Goal: Task Accomplishment & Management: Use online tool/utility

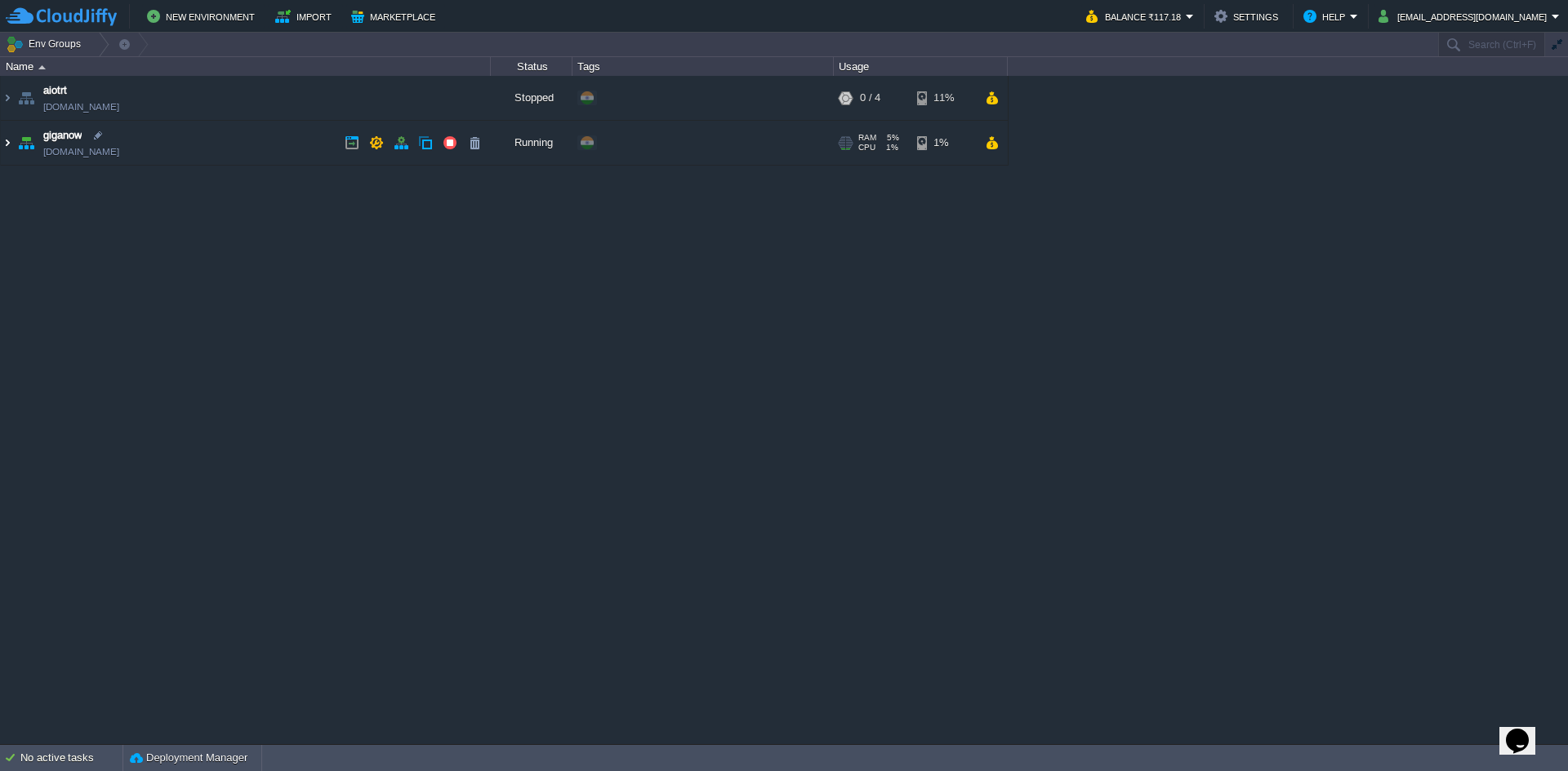
click at [11, 143] on img at bounding box center [7, 143] width 13 height 44
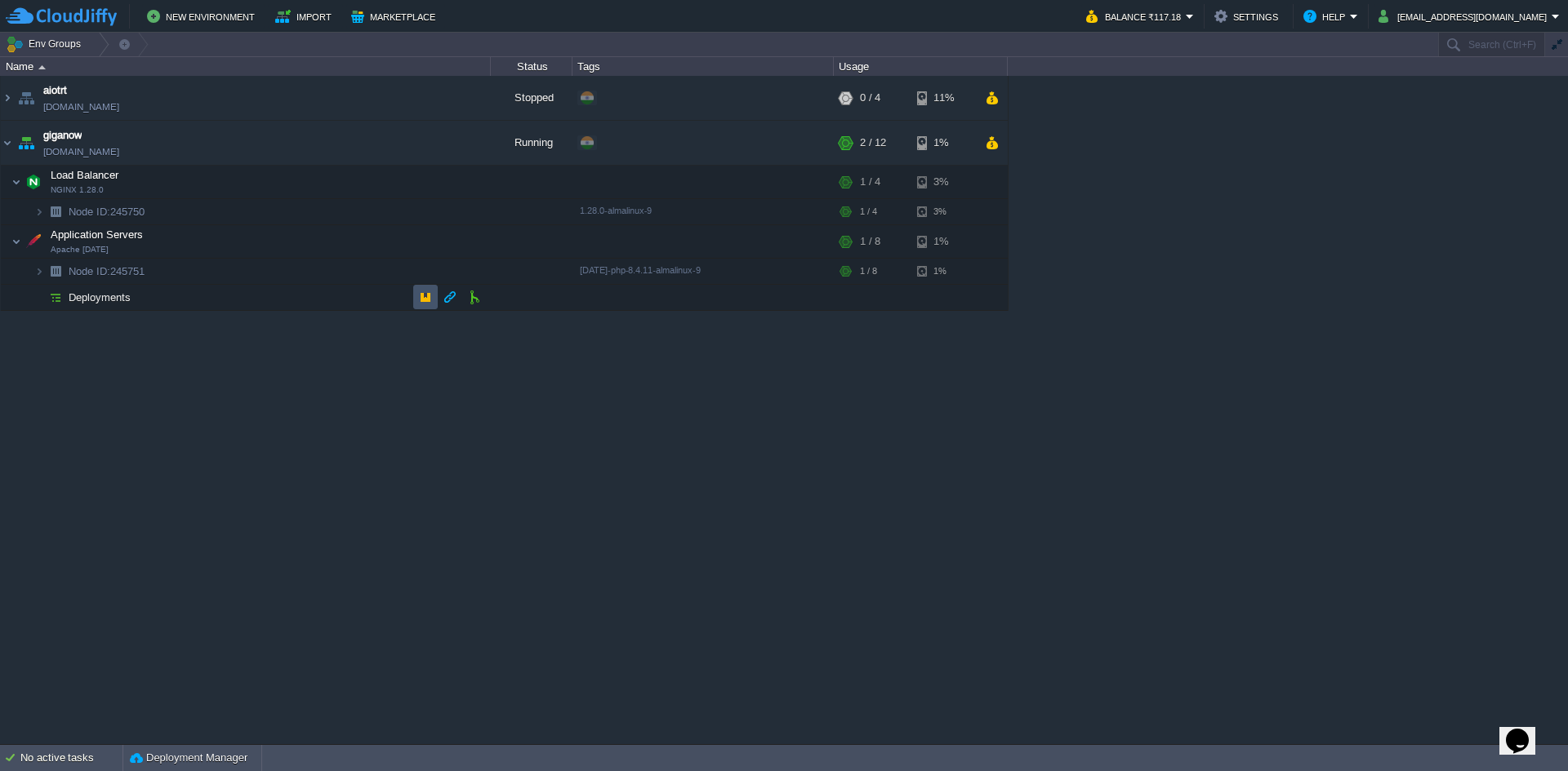
click at [421, 299] on button "button" at bounding box center [425, 296] width 15 height 15
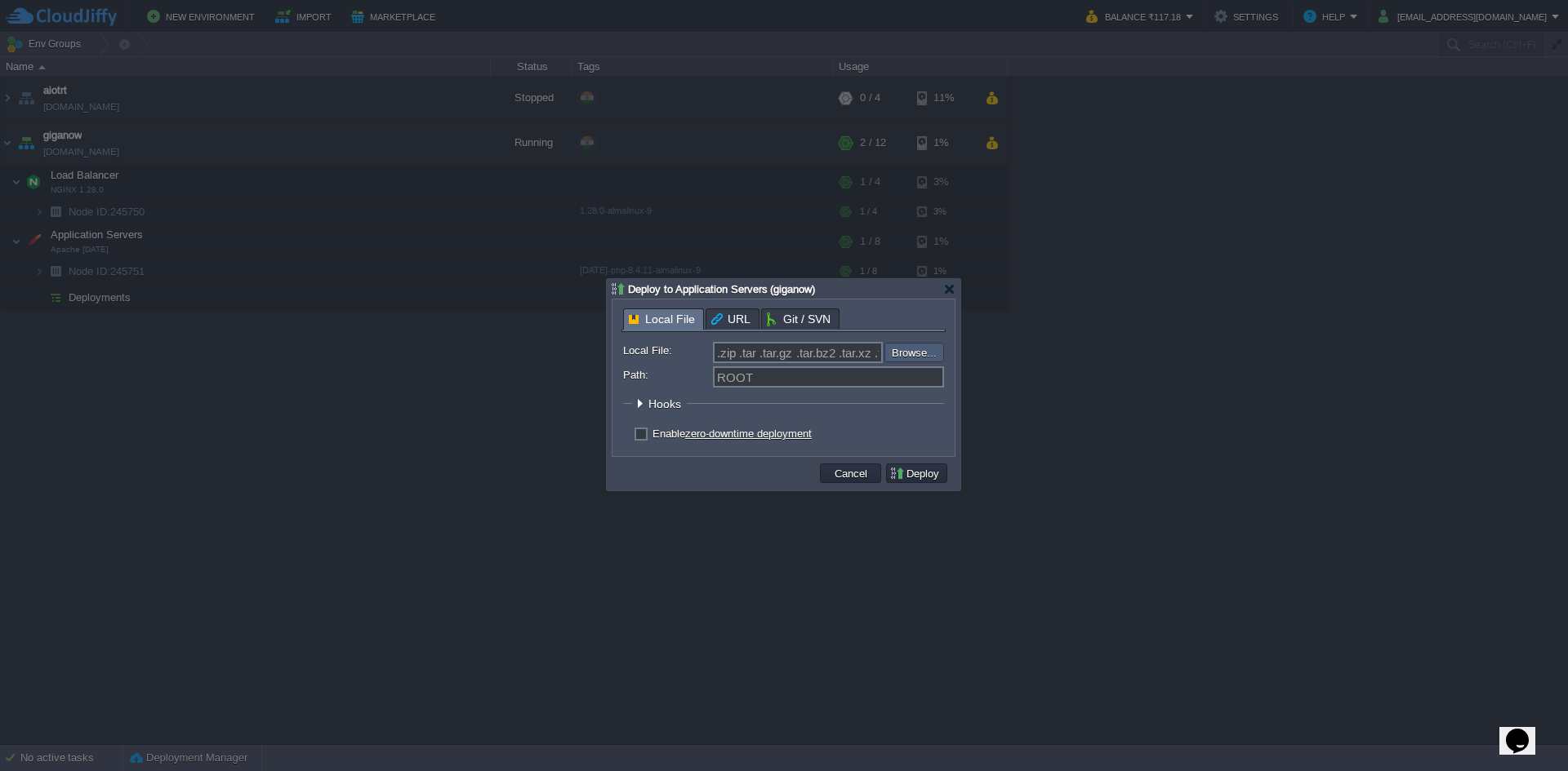
click at [900, 349] on input "file" at bounding box center [841, 352] width 207 height 20
type input "C:\fakepath\giganow-site-main.zip"
type input "giganow-site-main.zip"
click at [652, 433] on label "Enable zero-downtime deployment" at bounding box center [731, 434] width 159 height 12
click at [644, 433] on input "checkbox" at bounding box center [639, 436] width 10 height 10
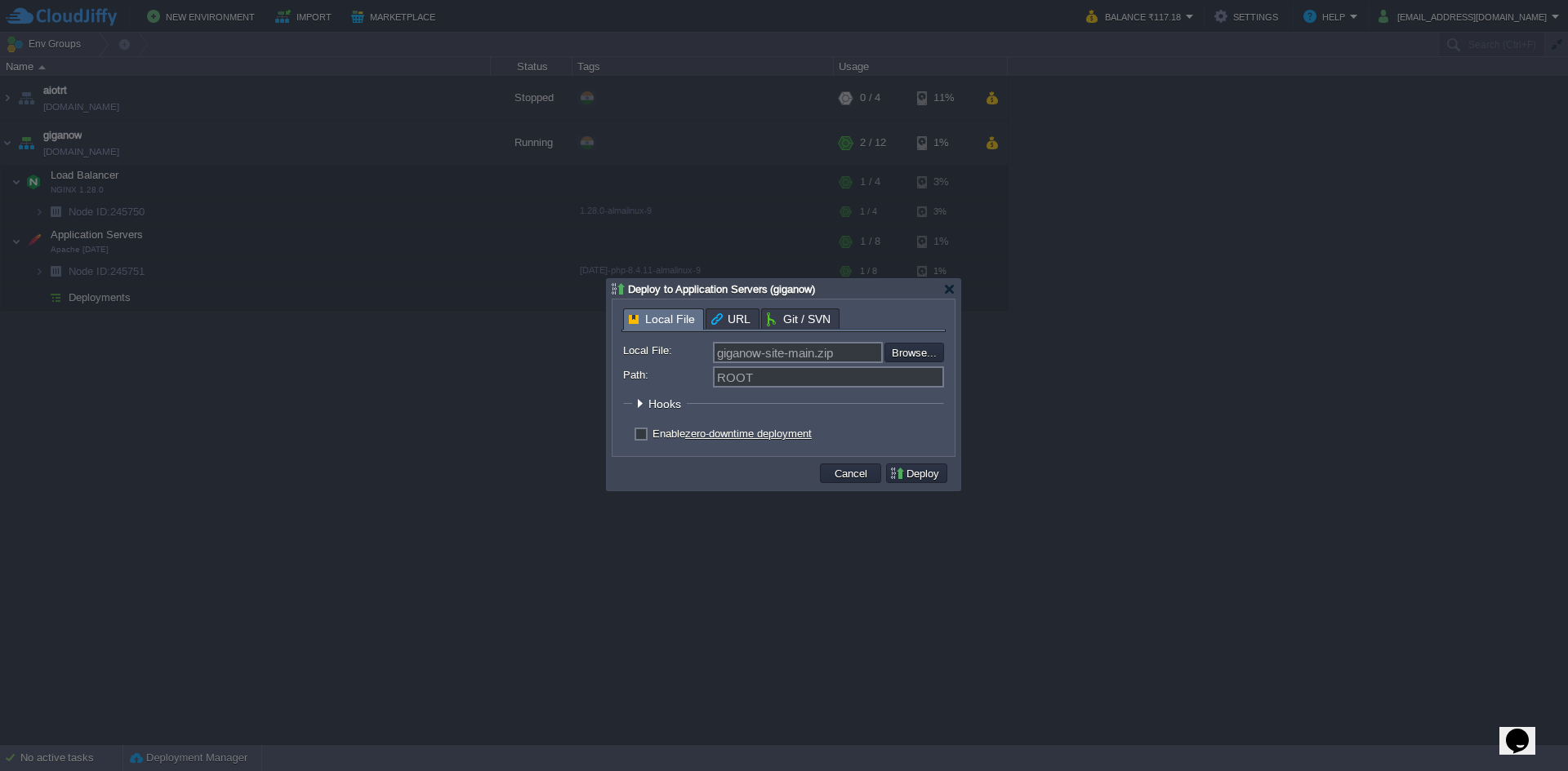
checkbox input "true"
click at [916, 469] on button "Deploy" at bounding box center [917, 473] width 55 height 15
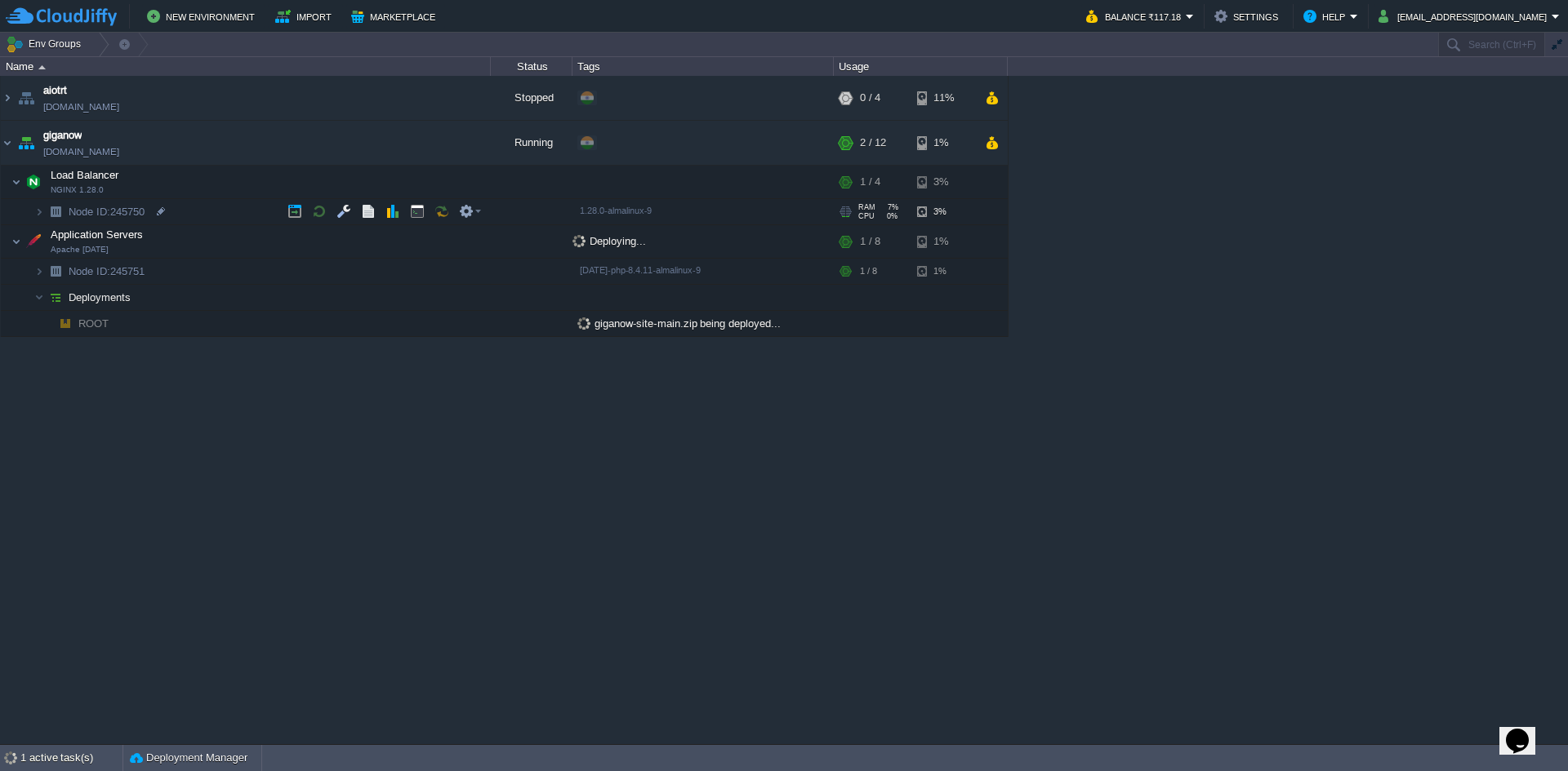
click at [44, 208] on img at bounding box center [56, 211] width 23 height 25
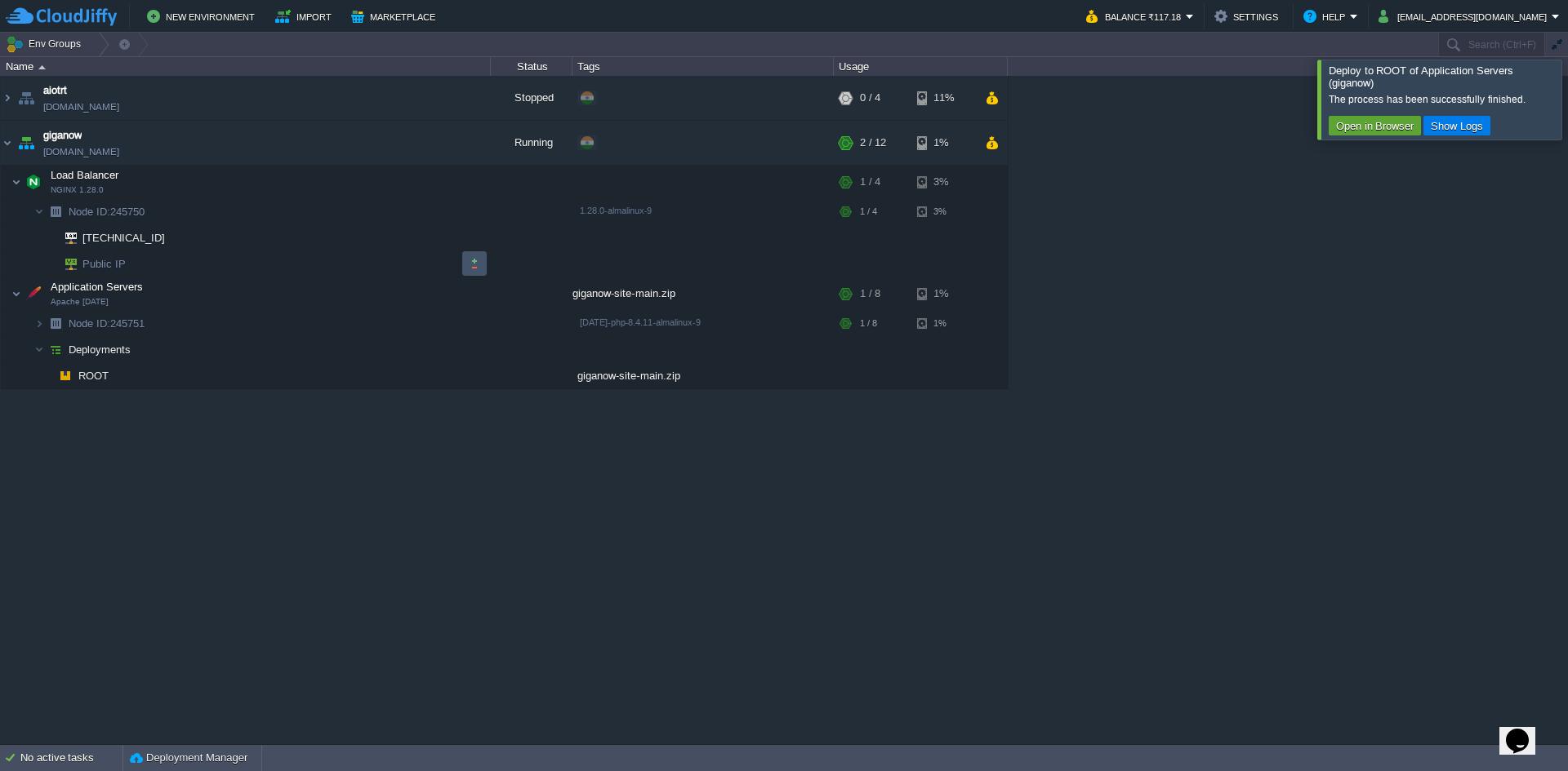
click at [475, 262] on button "button" at bounding box center [474, 263] width 15 height 15
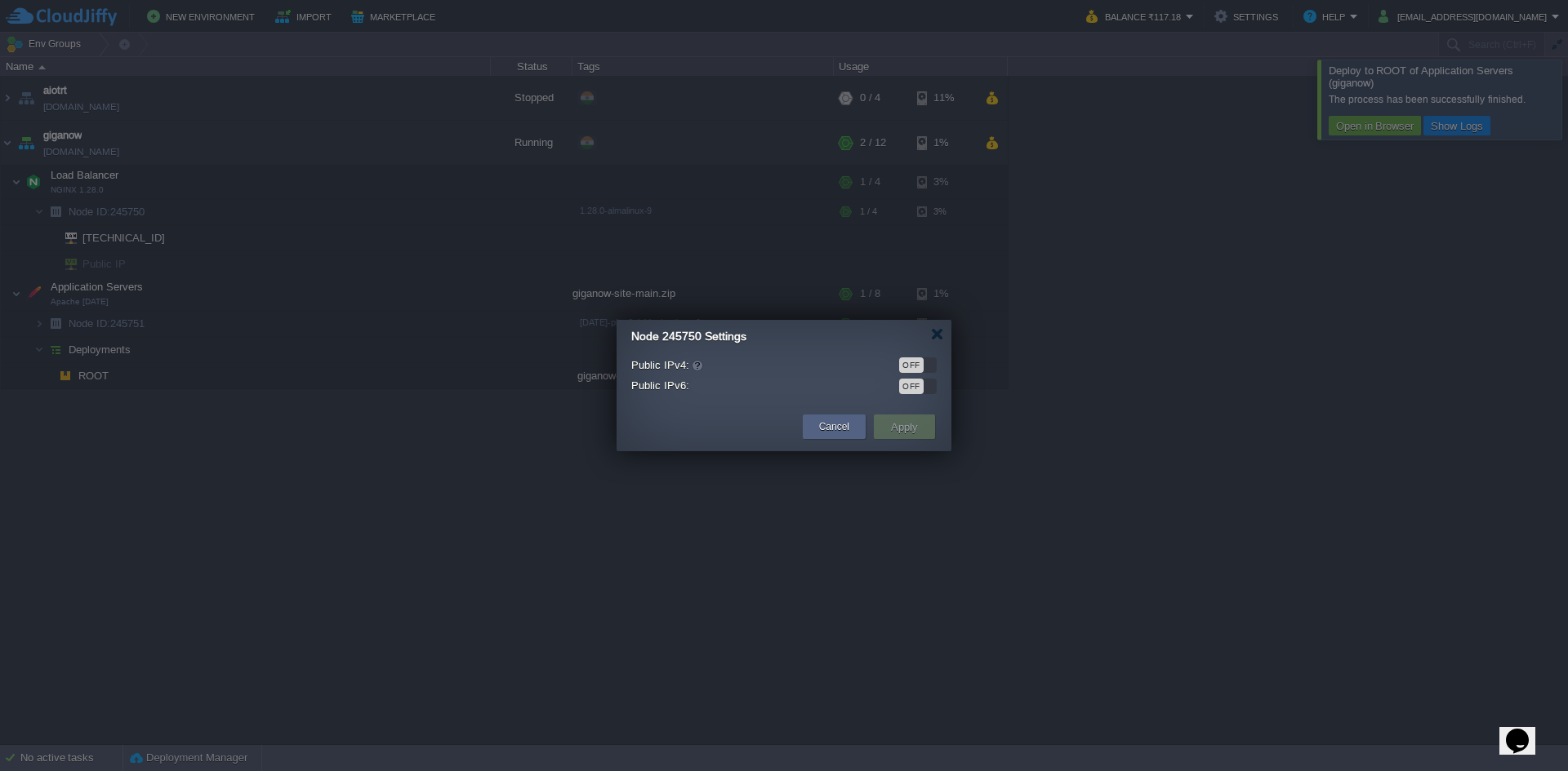
click at [923, 362] on div "OFF" at bounding box center [911, 365] width 24 height 16
click at [890, 429] on button "Apply" at bounding box center [904, 427] width 37 height 20
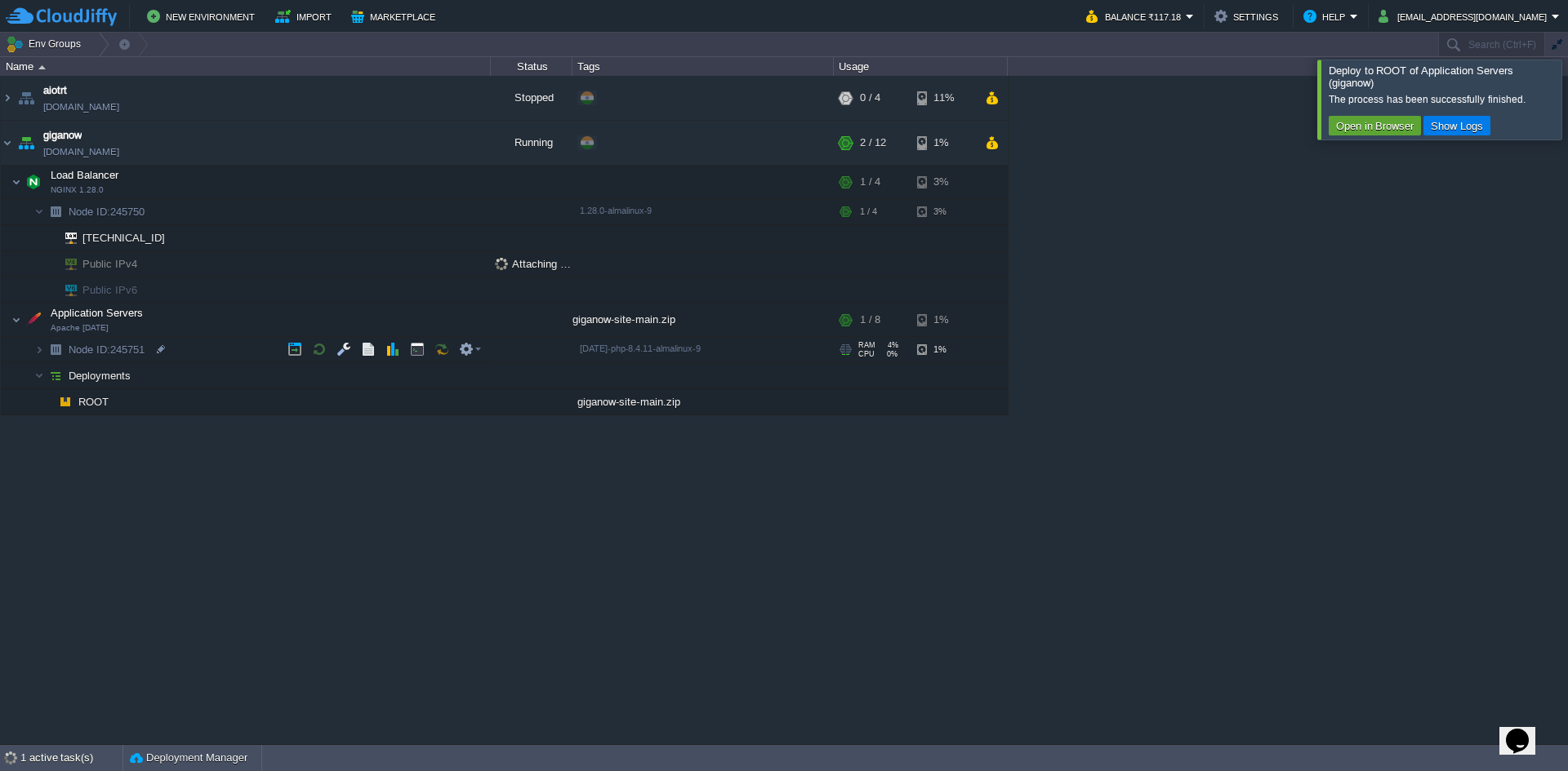
click at [45, 351] on img at bounding box center [56, 349] width 23 height 25
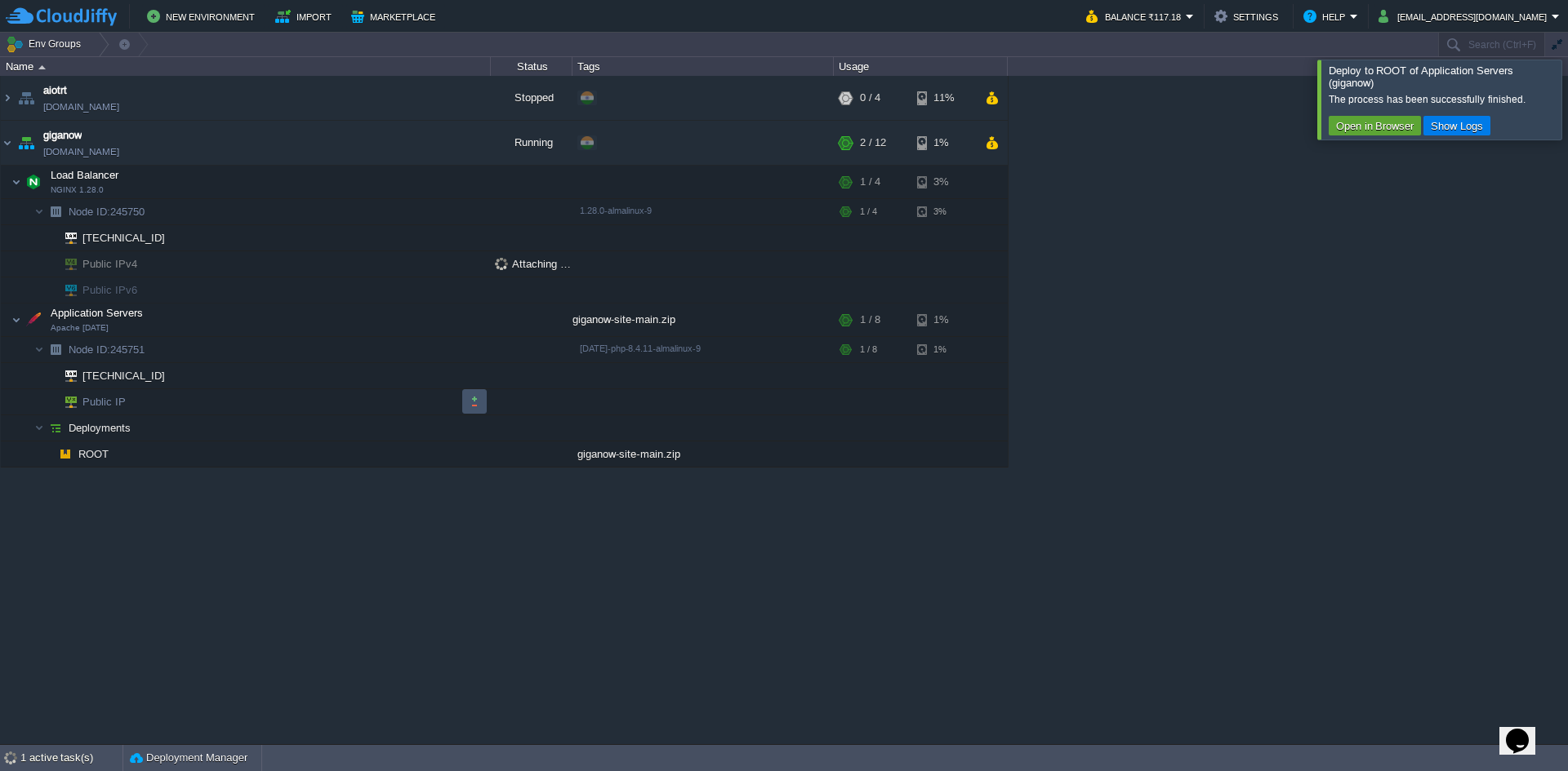
click at [471, 398] on button "button" at bounding box center [474, 402] width 15 height 15
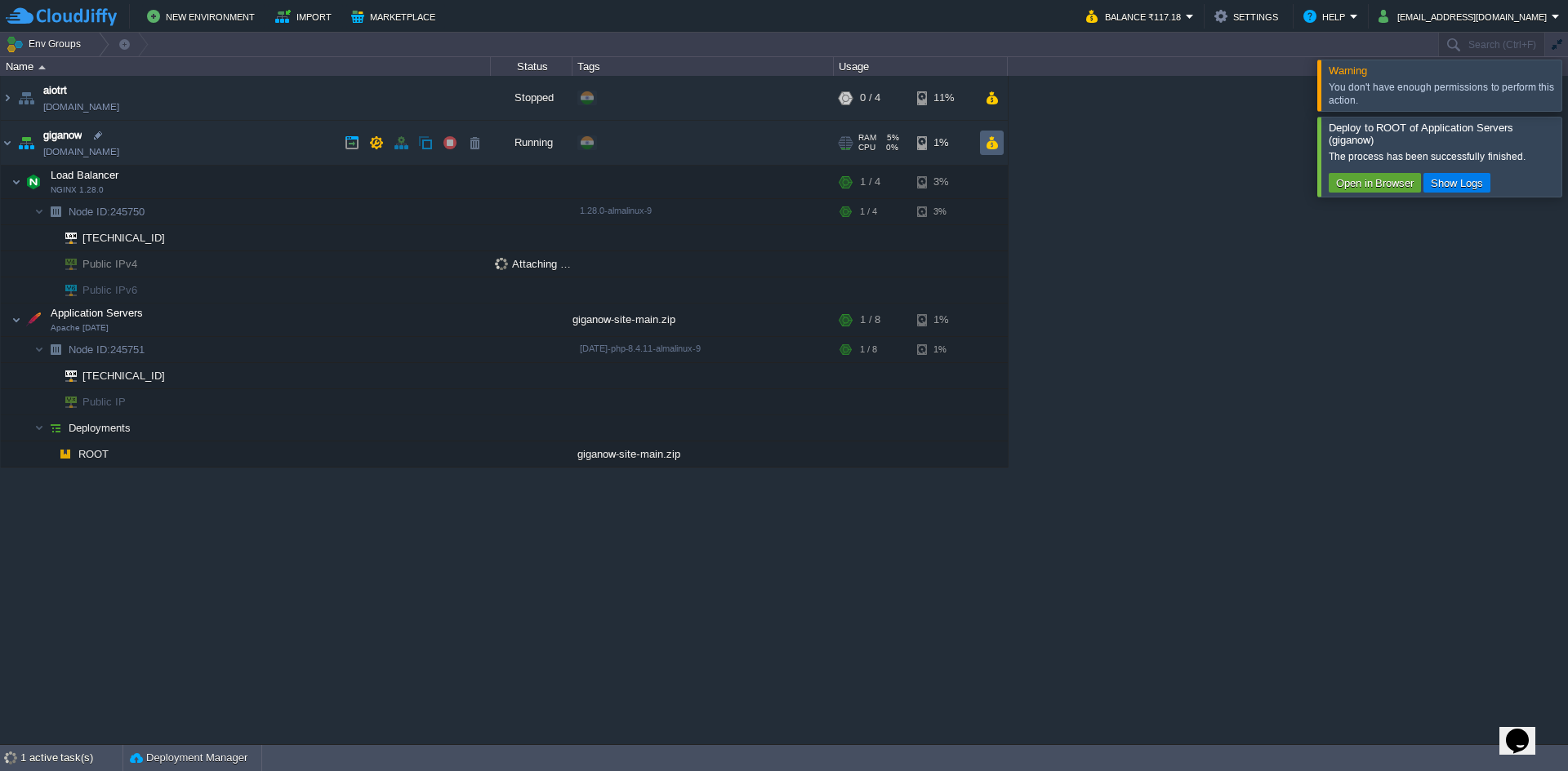
click at [984, 150] on button "button" at bounding box center [991, 143] width 14 height 15
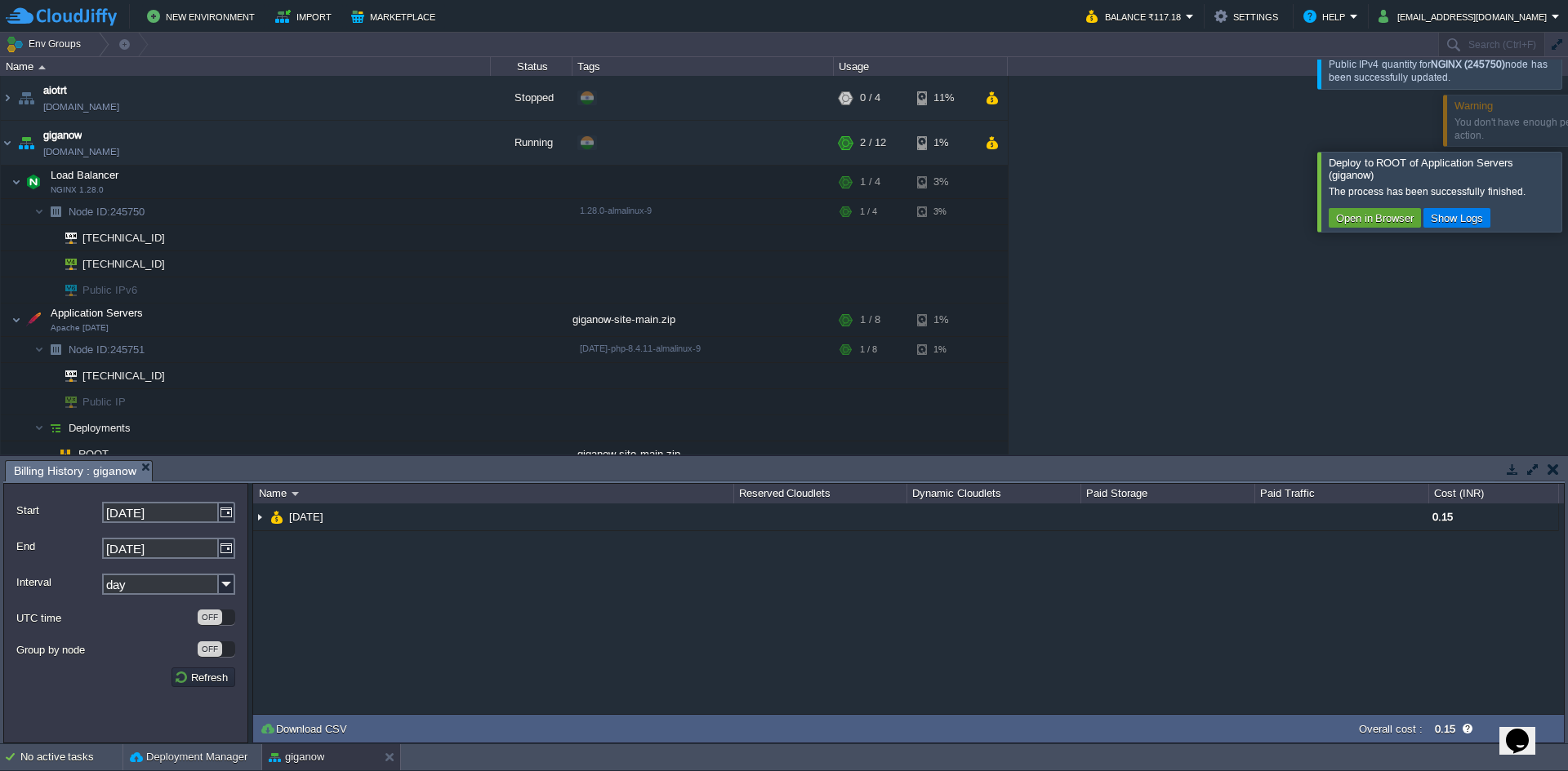
click at [1555, 470] on button "button" at bounding box center [1552, 469] width 11 height 15
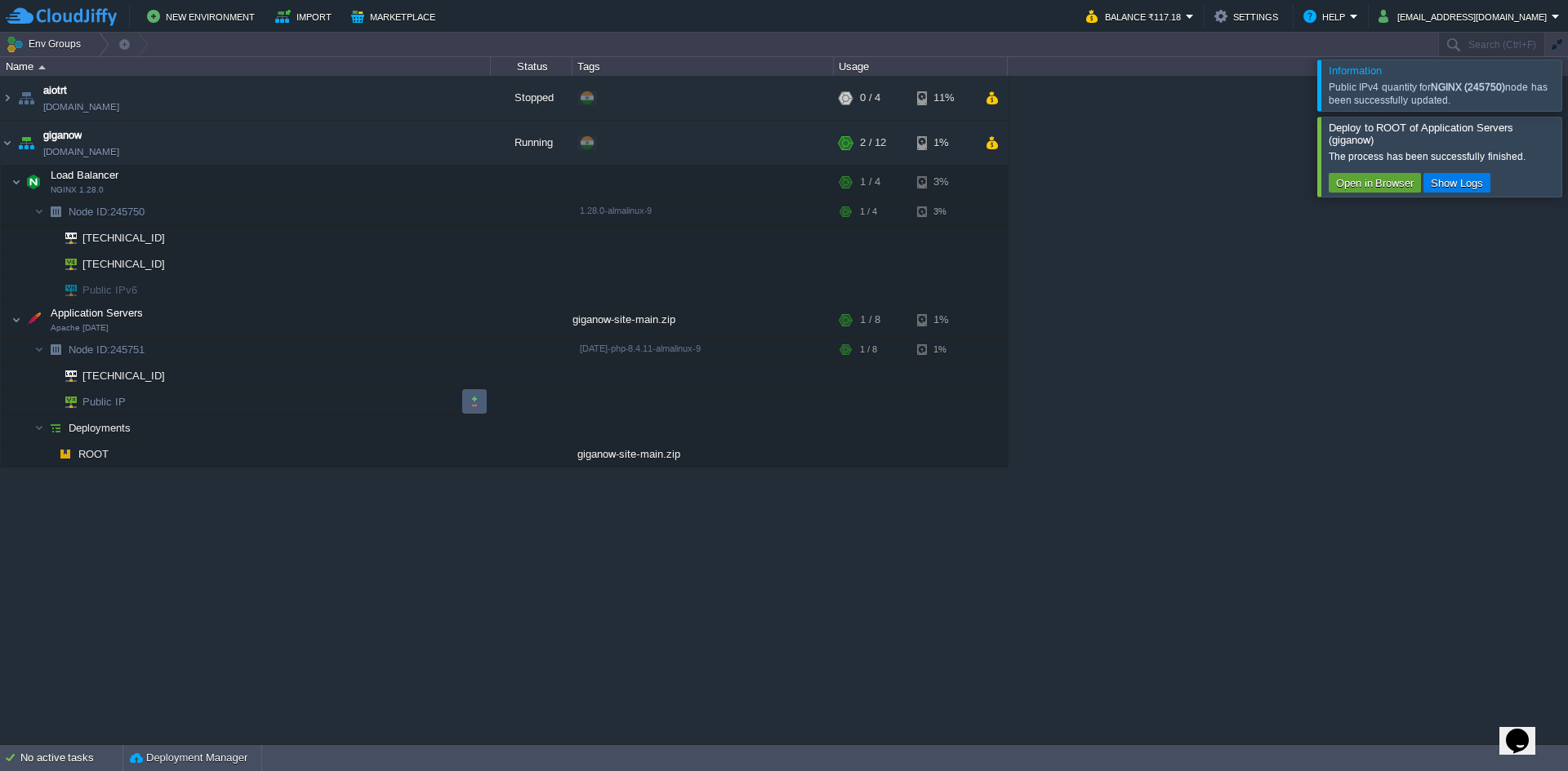
click at [477, 402] on button "button" at bounding box center [474, 402] width 15 height 15
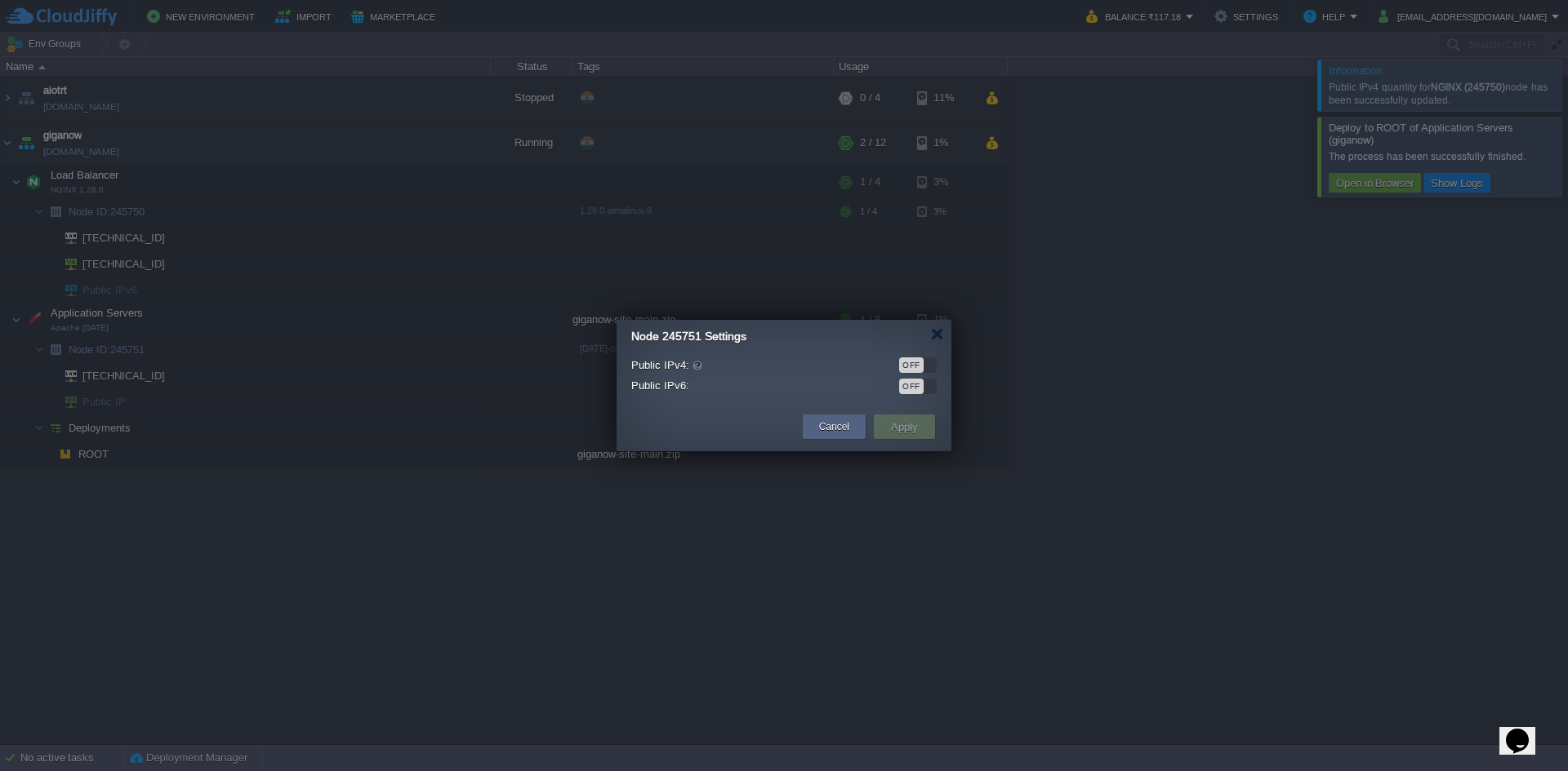
click at [916, 365] on div "OFF" at bounding box center [911, 365] width 24 height 16
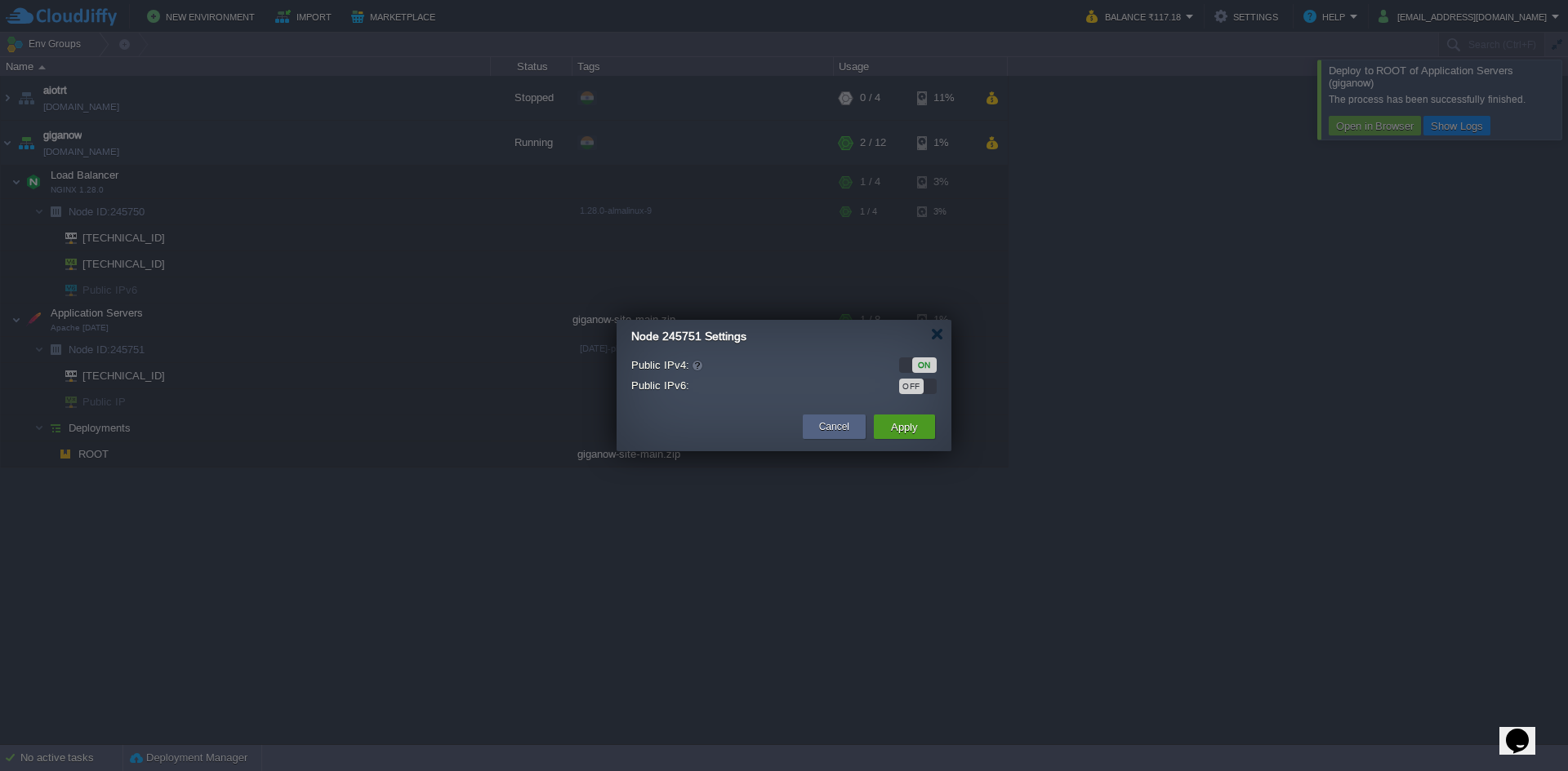
click at [904, 423] on button "Apply" at bounding box center [904, 427] width 37 height 20
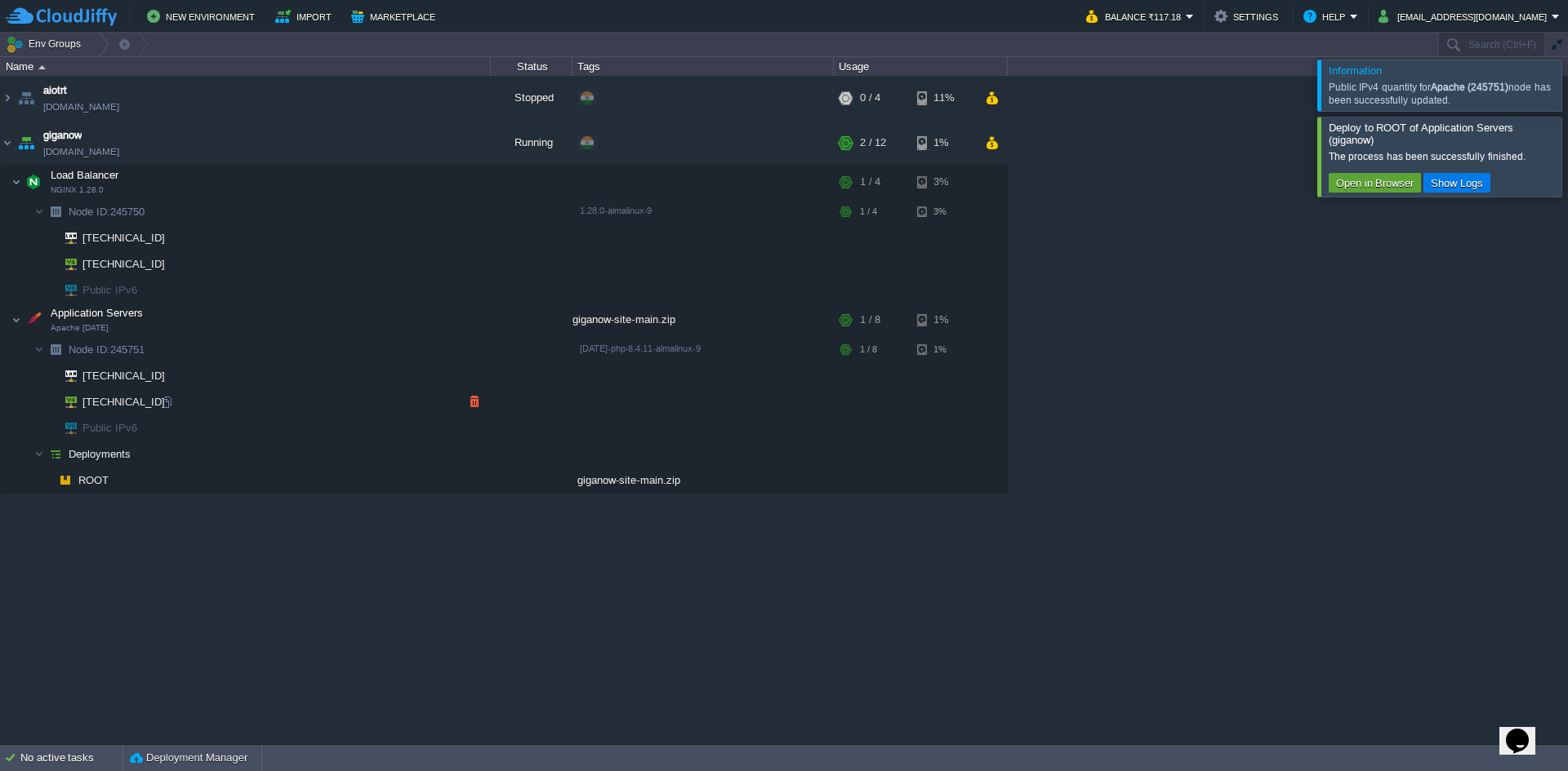
click at [163, 395] on td "[TECHNICAL_ID]" at bounding box center [245, 402] width 490 height 26
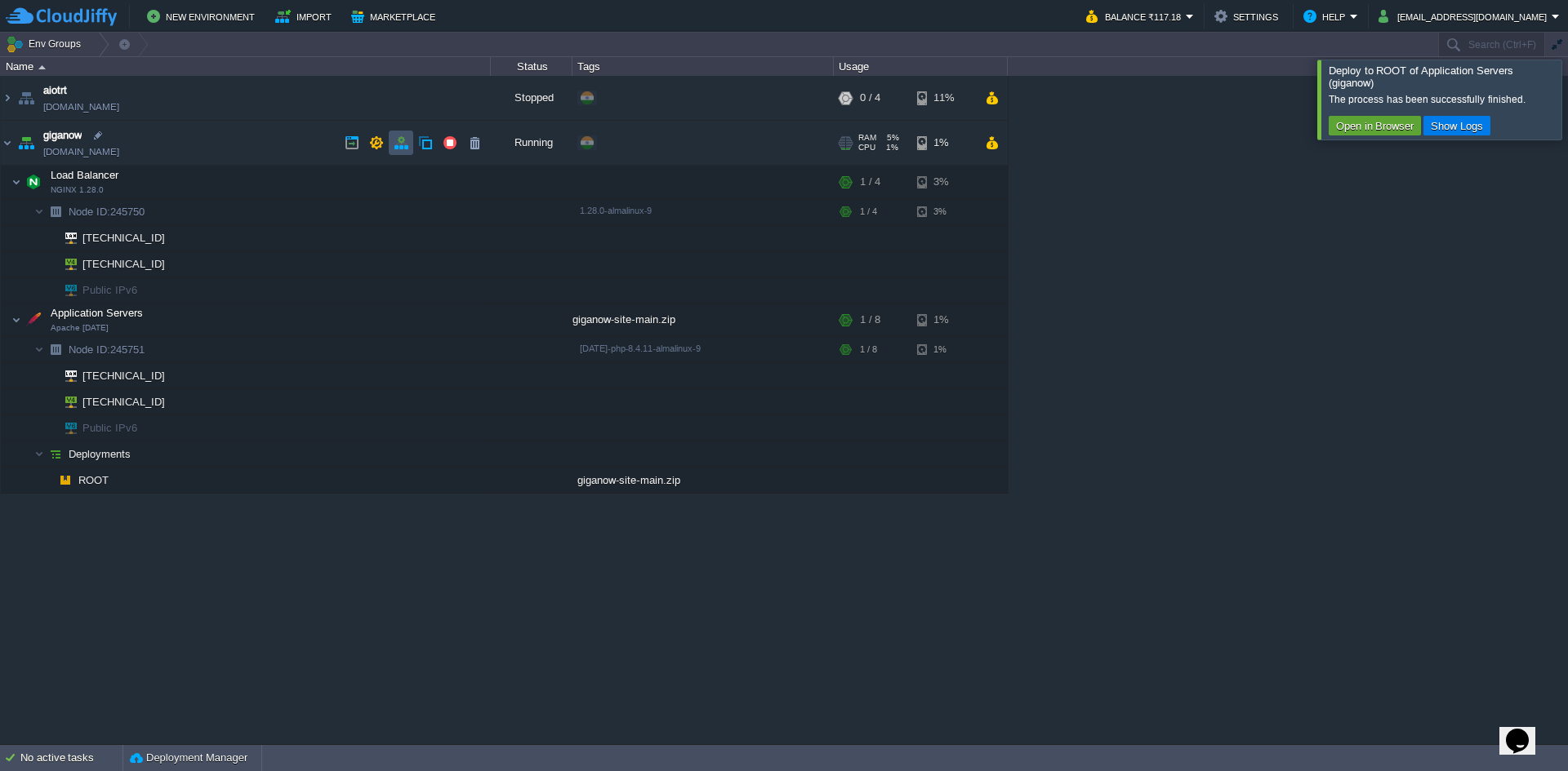
click at [400, 140] on button "button" at bounding box center [401, 143] width 15 height 15
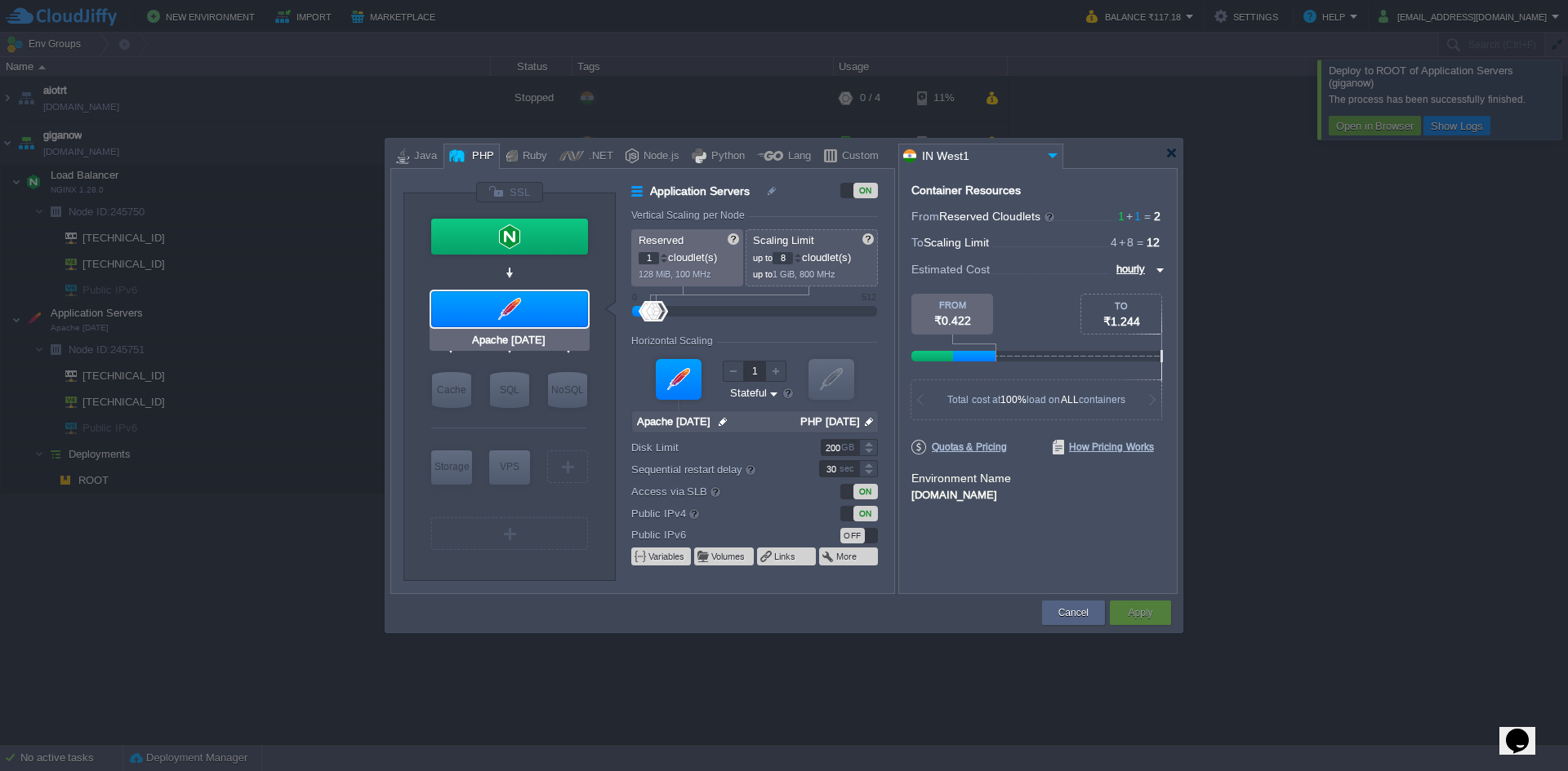
type input "NGINX 1.28.0"
click at [480, 231] on div at bounding box center [510, 236] width 157 height 36
type input "Load Balancer"
type input "4"
type input "NGINX 1.28.0"
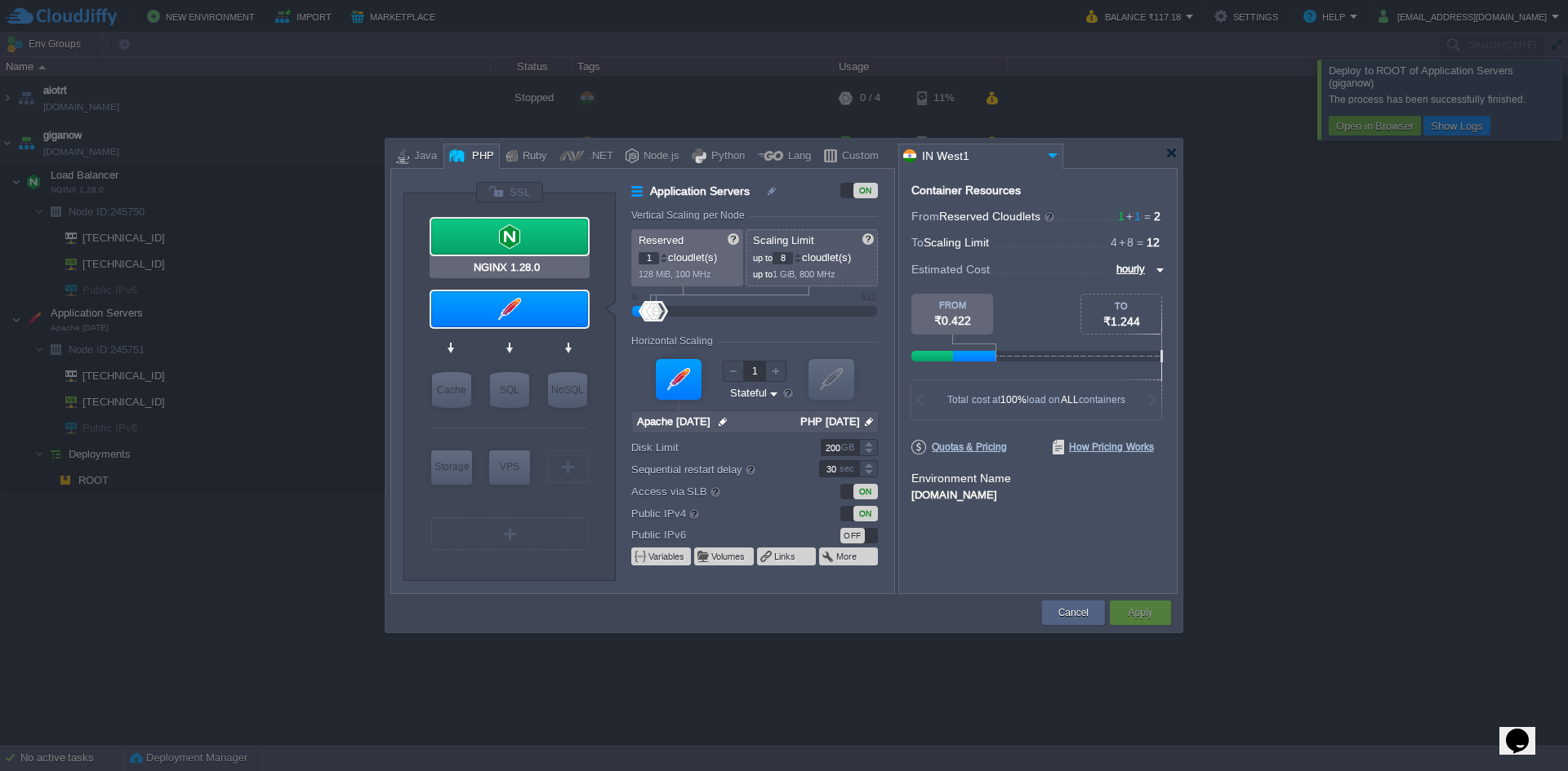
type input "null"
type input "1.28.0-almalin..."
type input "20"
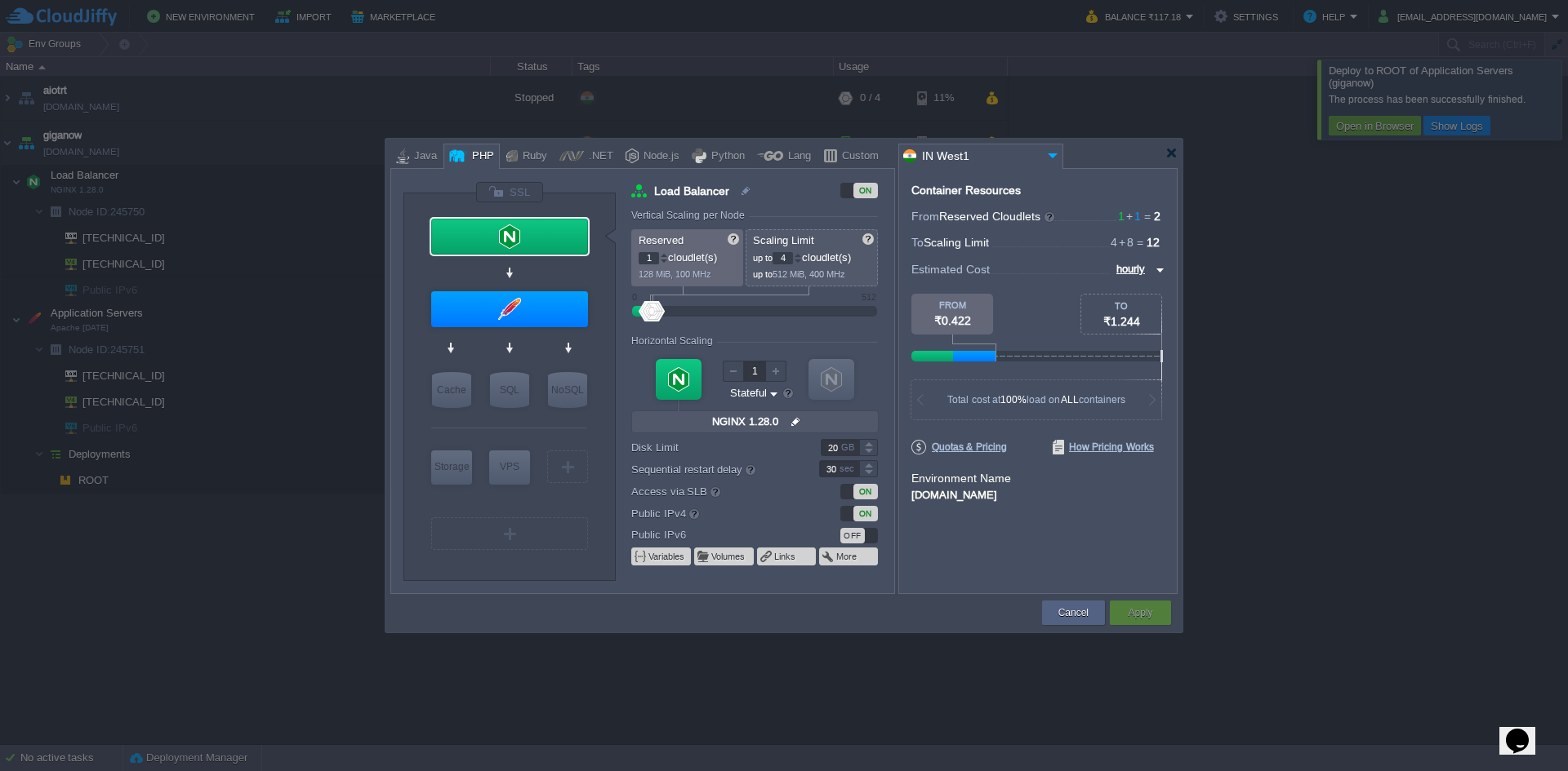
type input "NGINX 1.28.0"
click at [542, 229] on div at bounding box center [510, 236] width 157 height 36
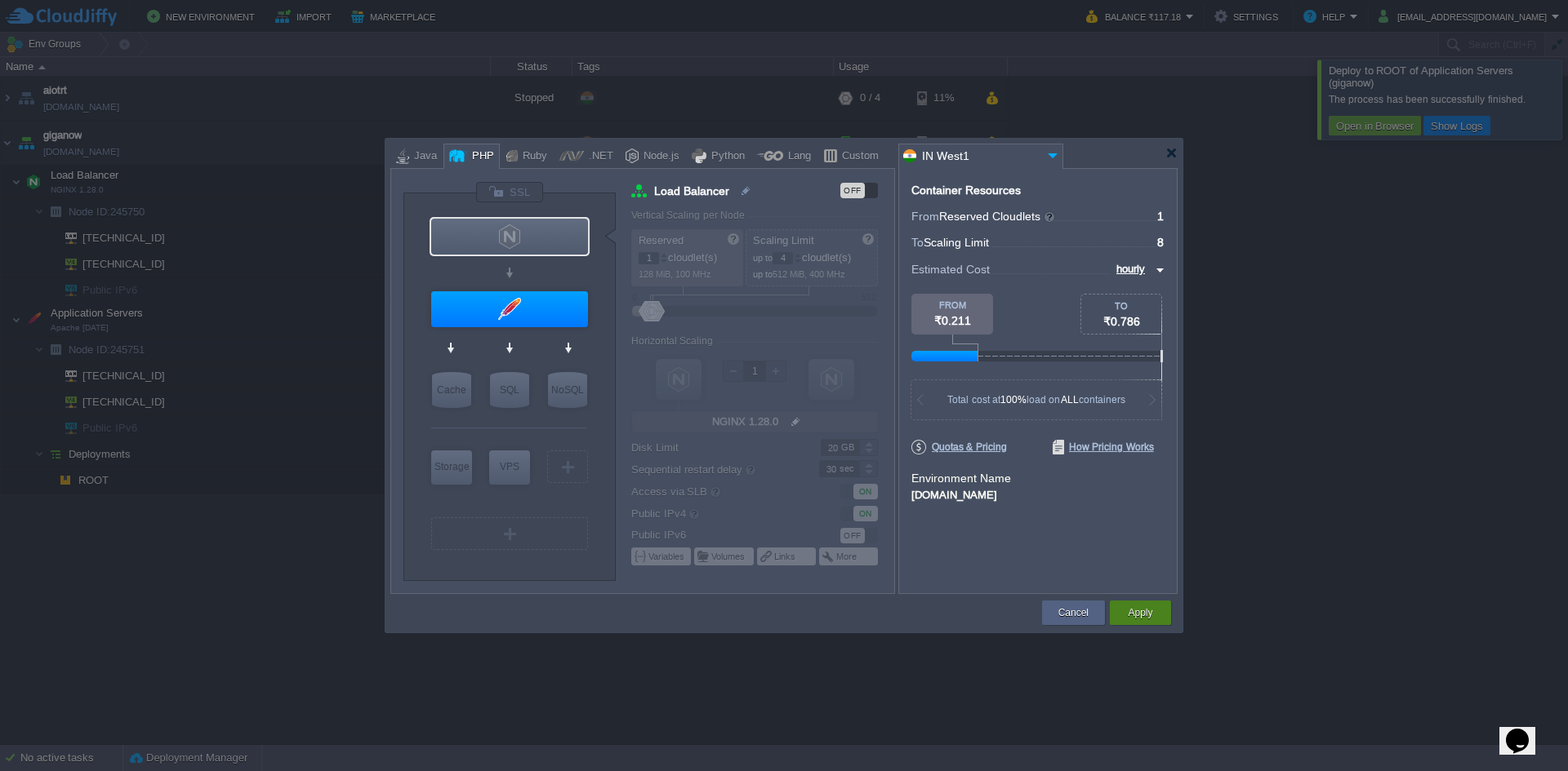
click at [1139, 609] on button "Apply" at bounding box center [1140, 613] width 24 height 17
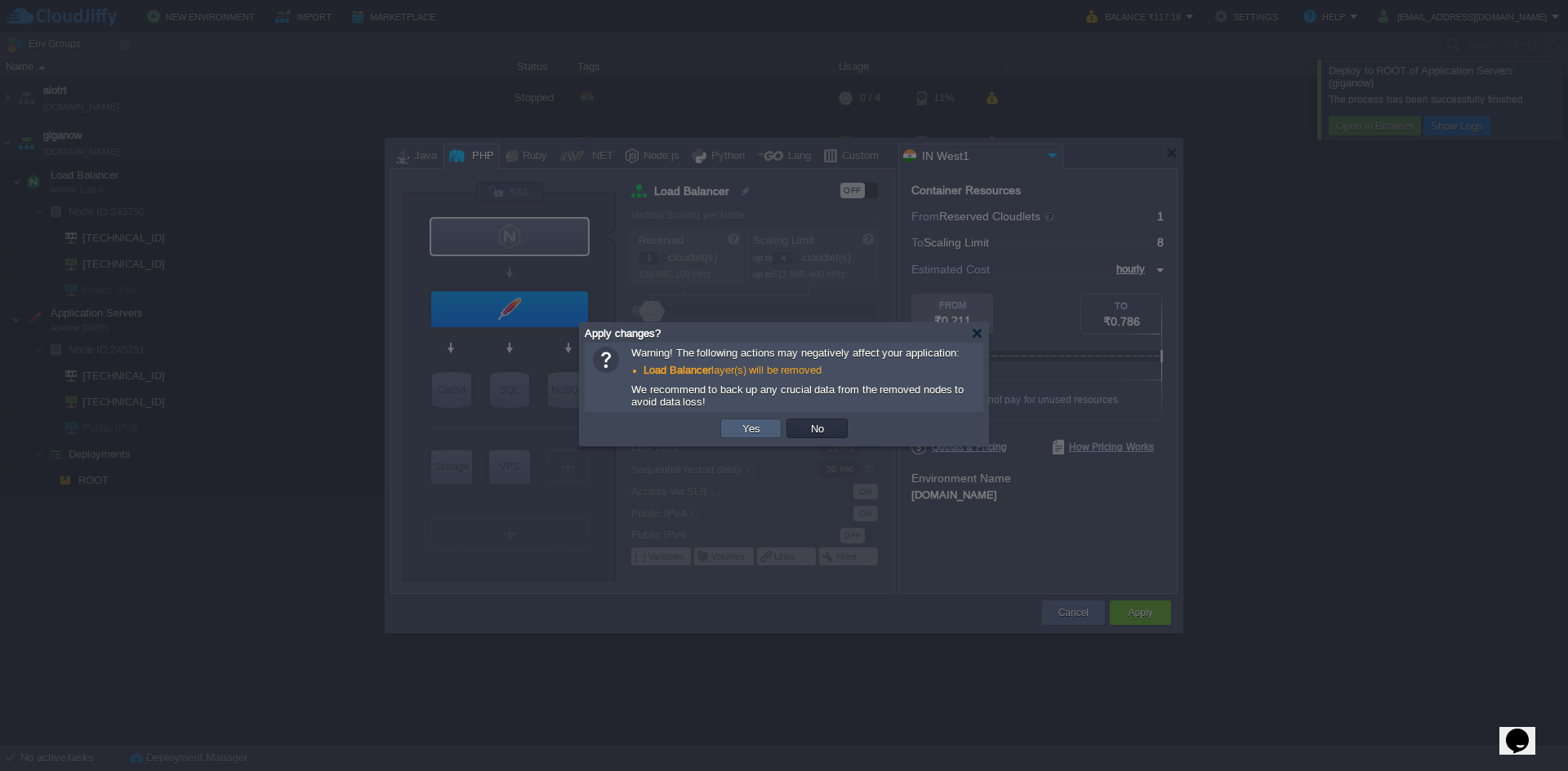
click at [774, 436] on td "Yes" at bounding box center [751, 429] width 61 height 20
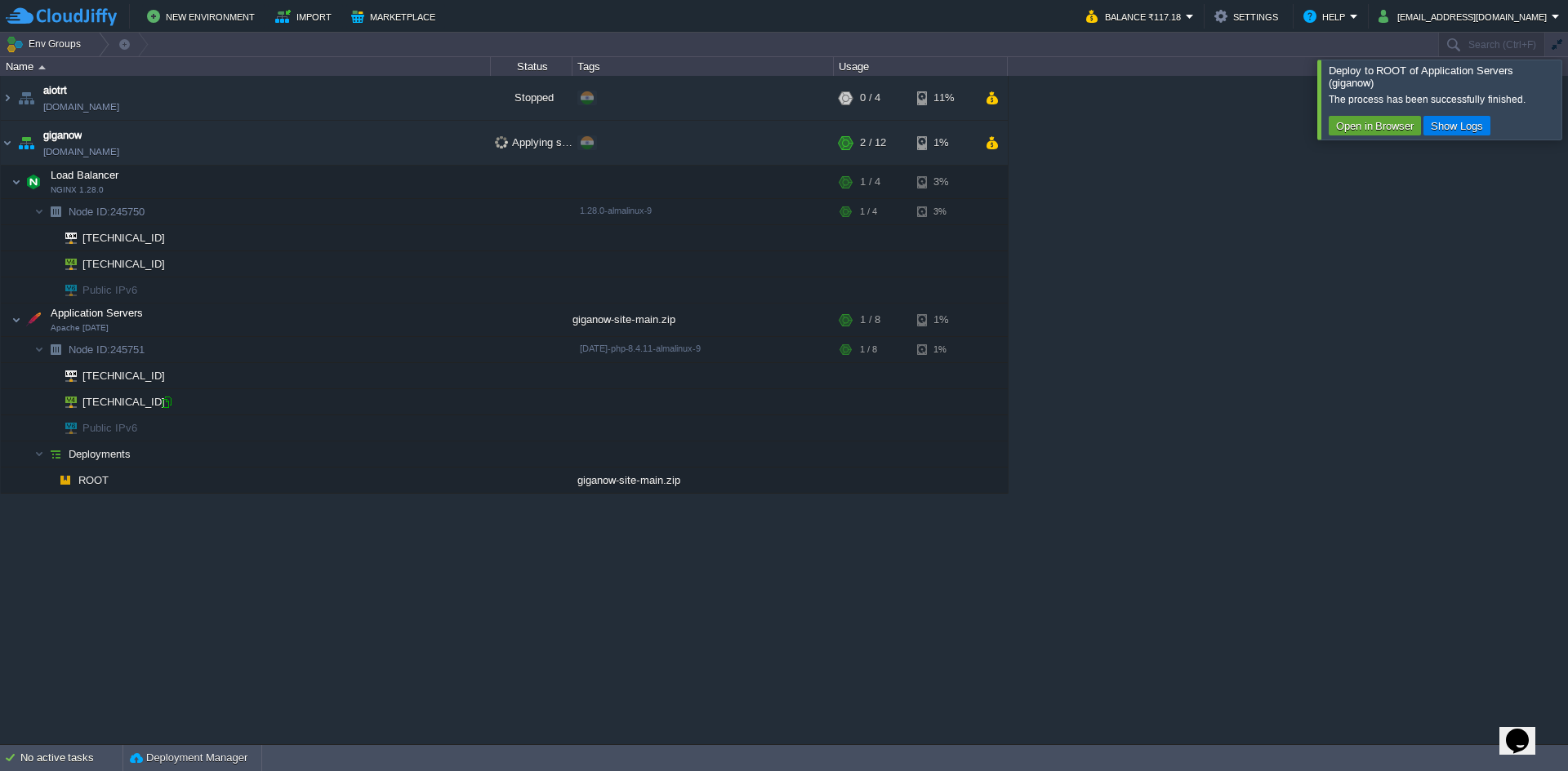
click at [168, 403] on div at bounding box center [166, 402] width 15 height 15
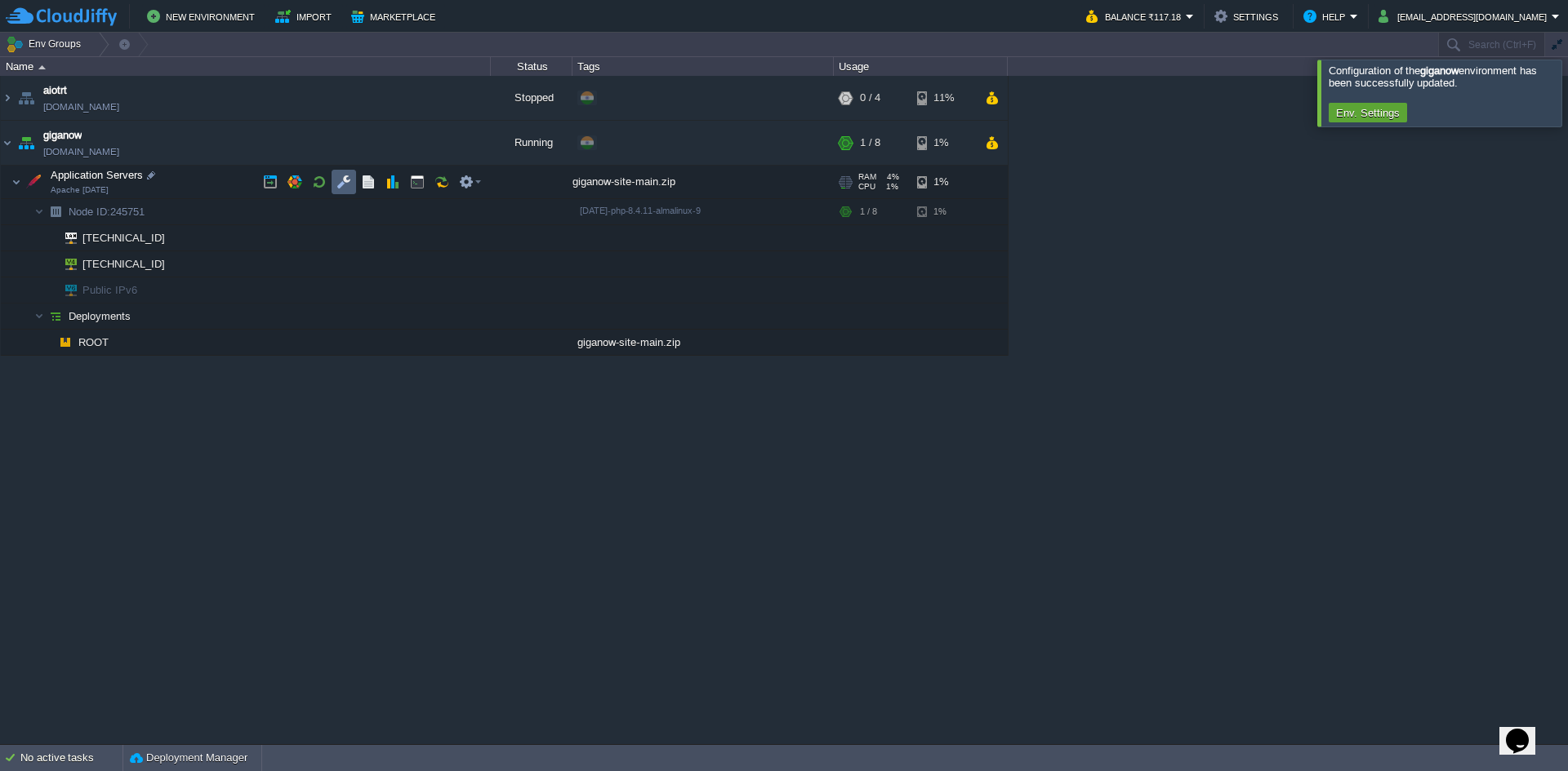
click at [352, 176] on td at bounding box center [344, 182] width 24 height 24
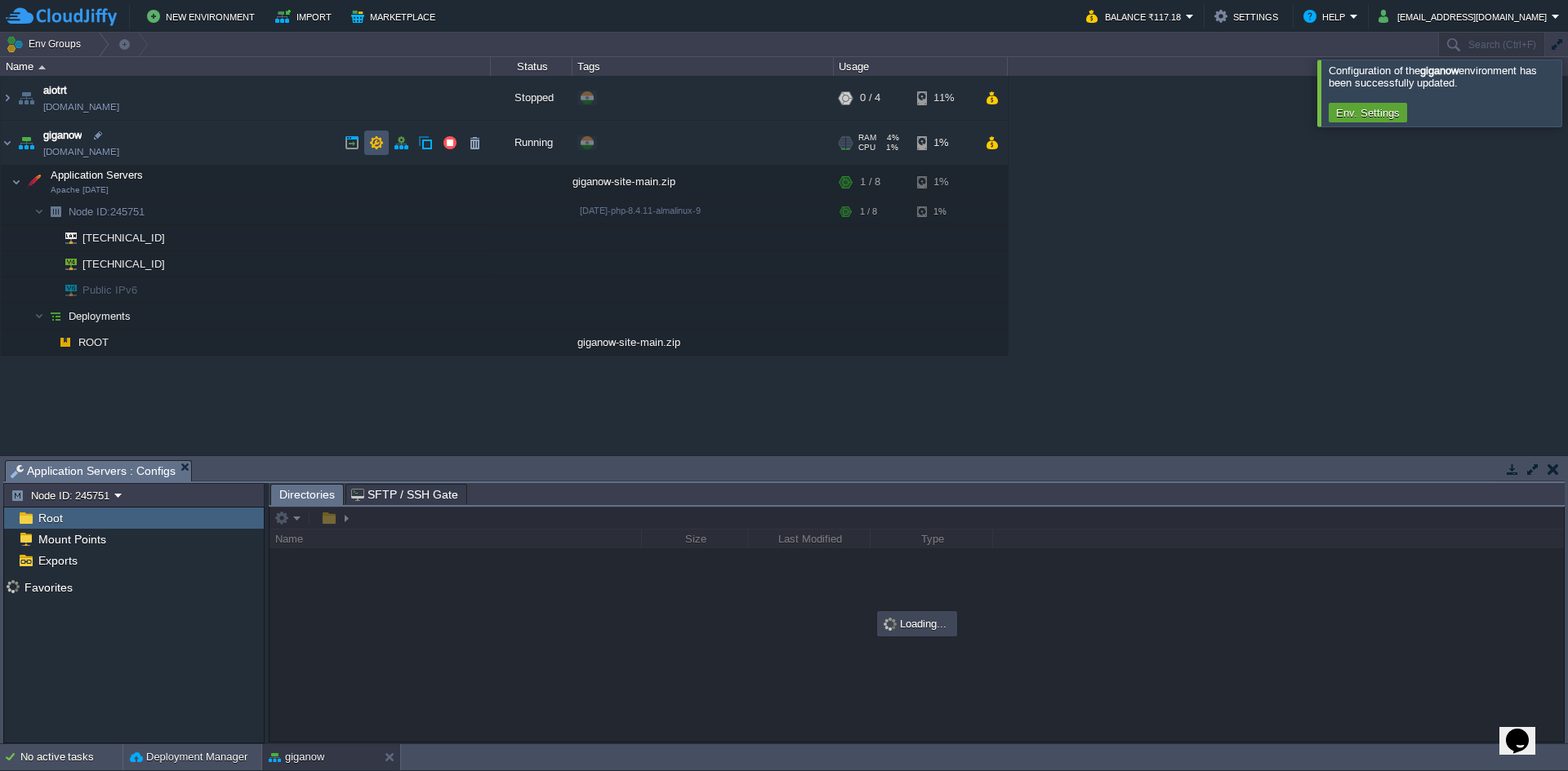
click at [377, 139] on button "button" at bounding box center [376, 143] width 15 height 15
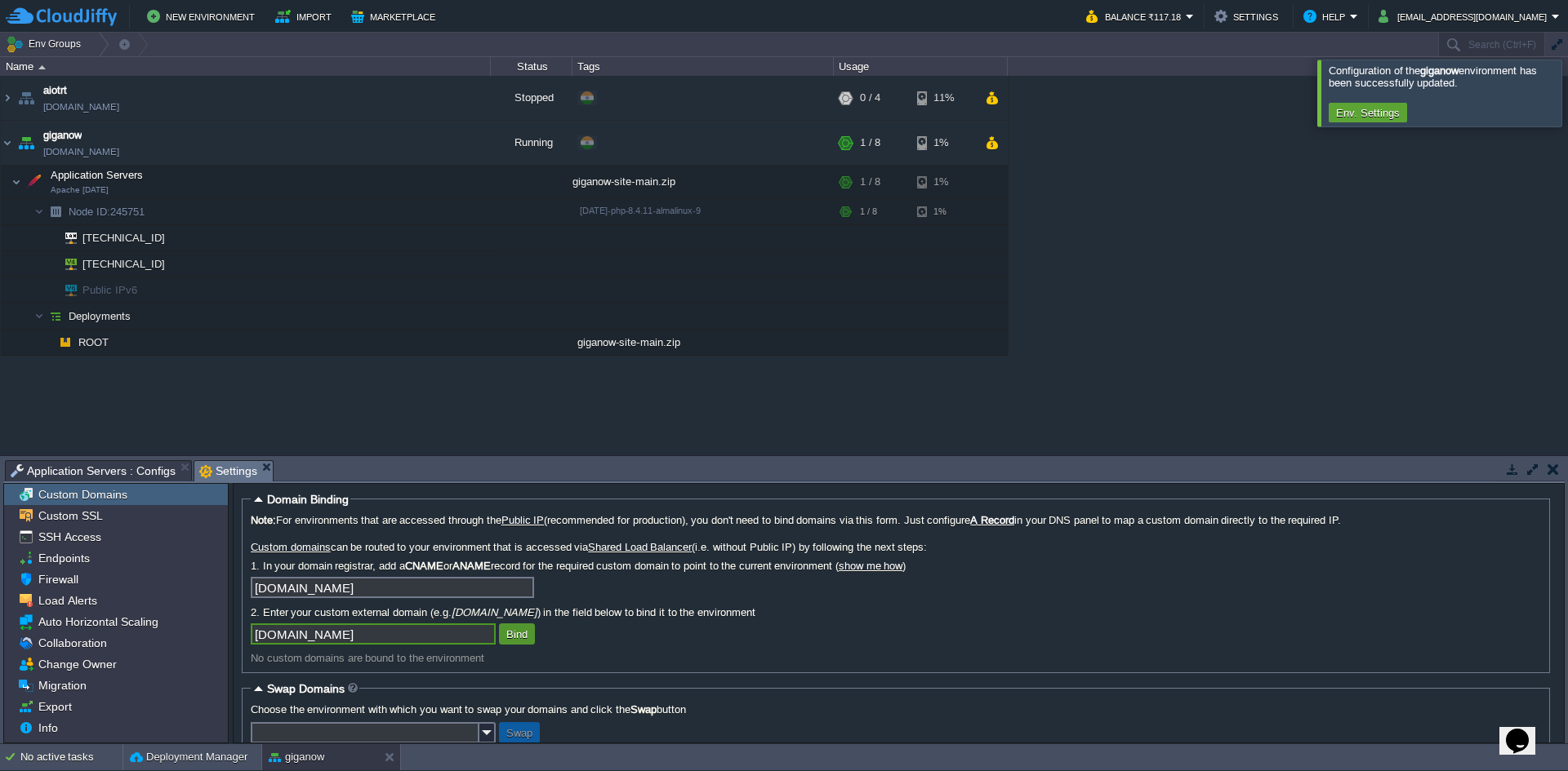
type input "[DOMAIN_NAME]"
click at [527, 632] on button "Bind" at bounding box center [517, 634] width 31 height 15
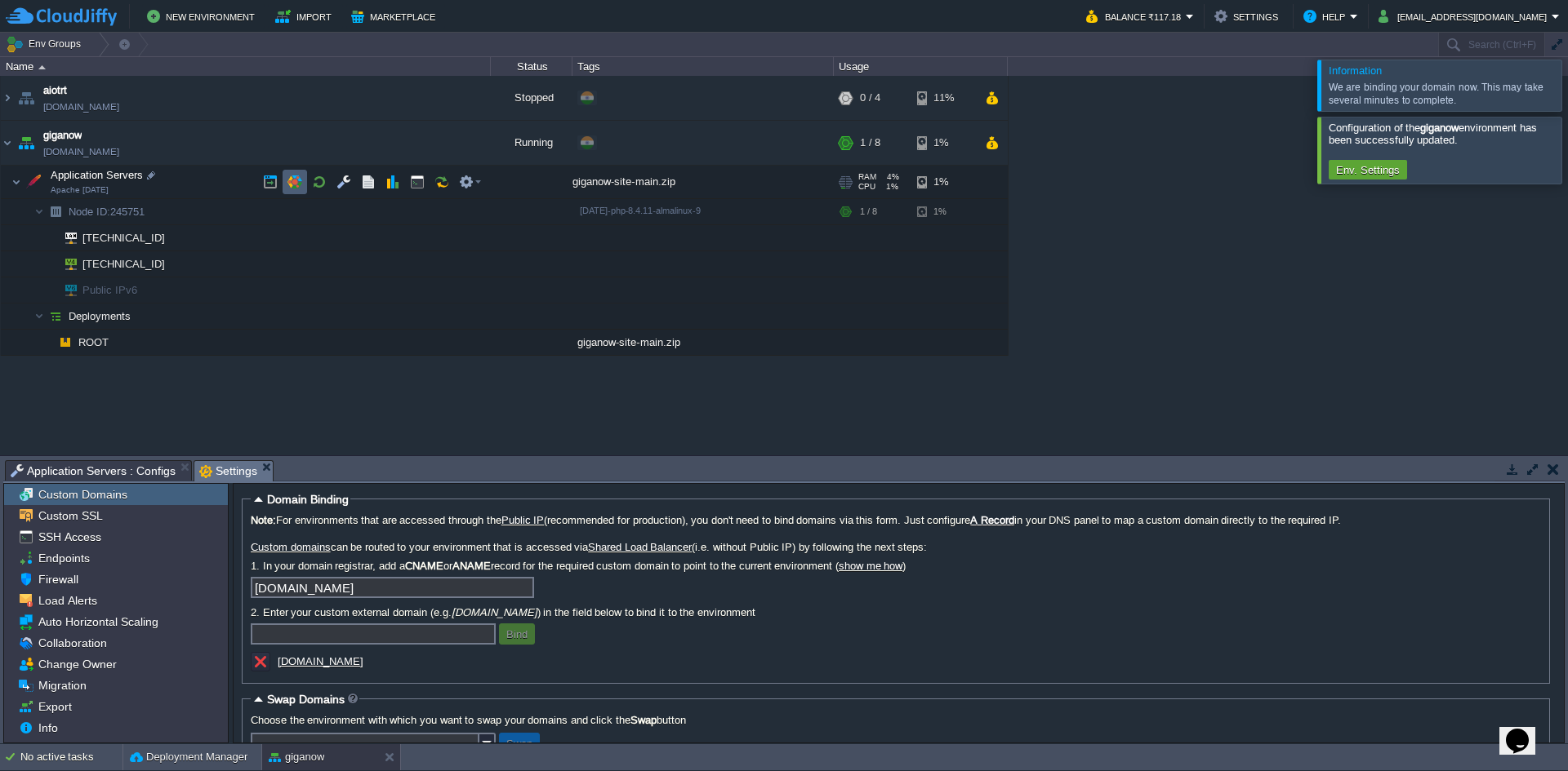
click at [301, 171] on td at bounding box center [295, 182] width 24 height 24
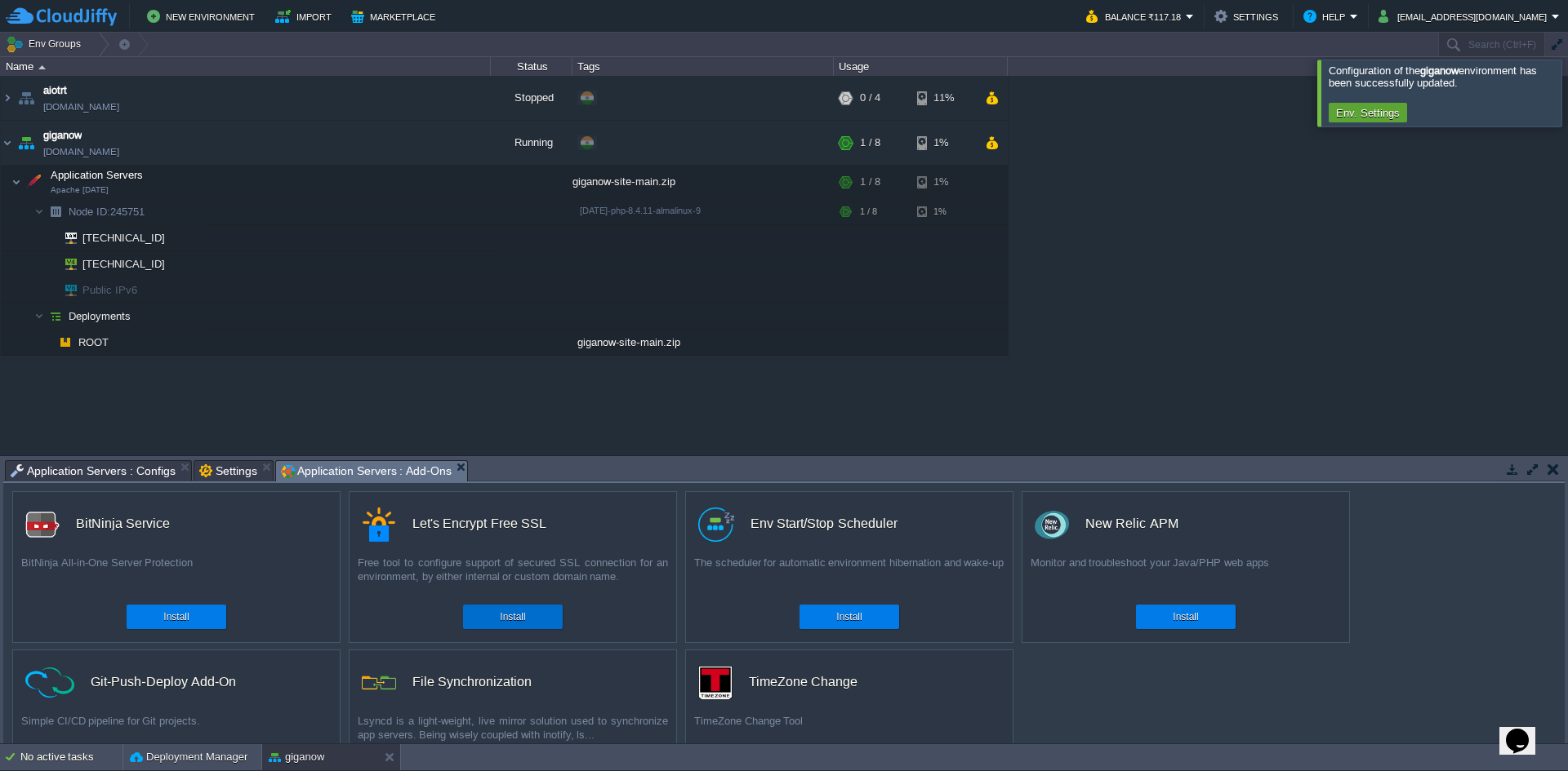
click at [511, 615] on button "Install" at bounding box center [512, 616] width 25 height 17
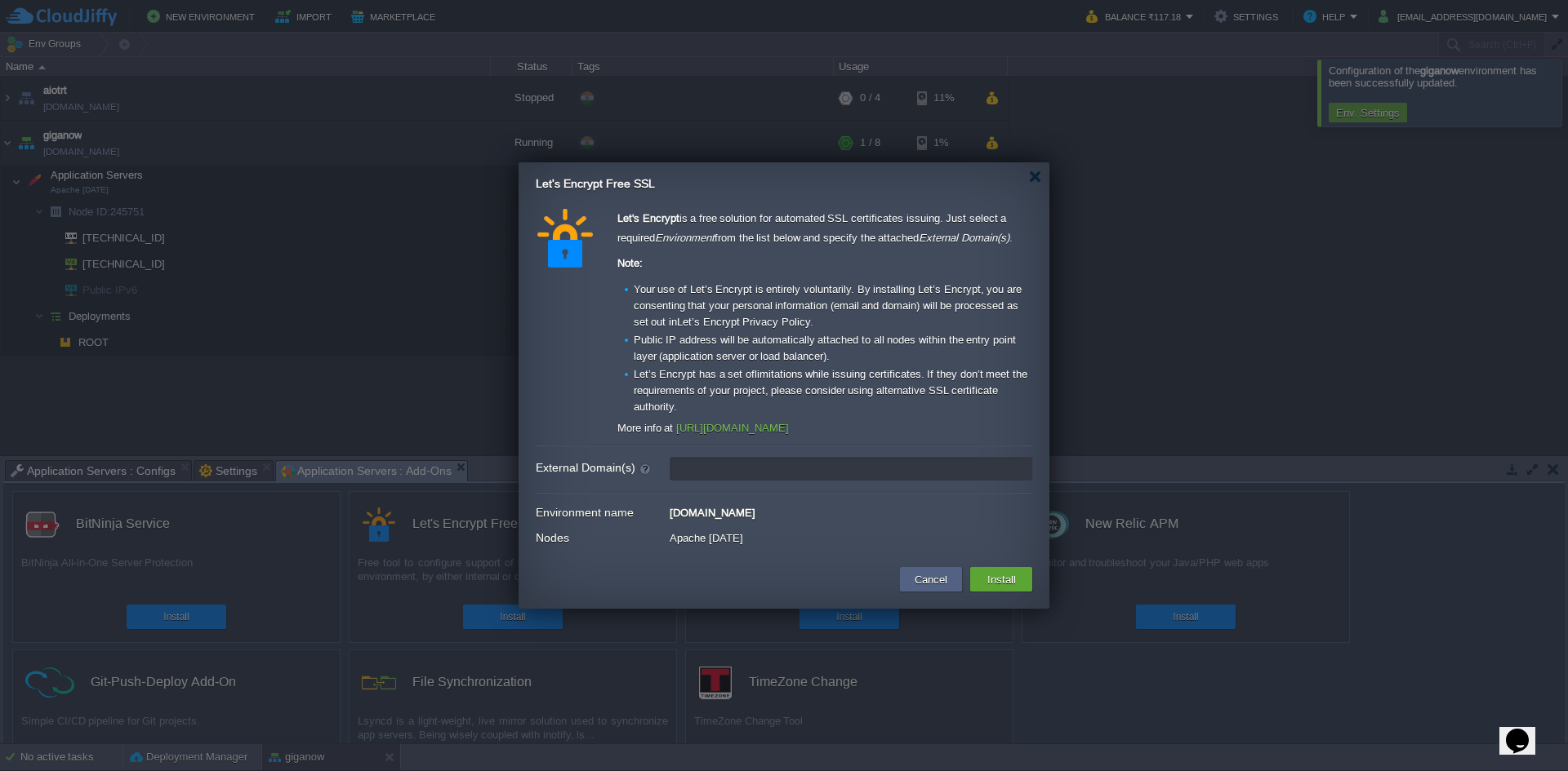
click at [797, 463] on input "External Domain(s)" at bounding box center [851, 469] width 363 height 23
type input "[DOMAIN_NAME]"
click at [997, 581] on button "Install" at bounding box center [1002, 579] width 38 height 20
